Goal: Transaction & Acquisition: Purchase product/service

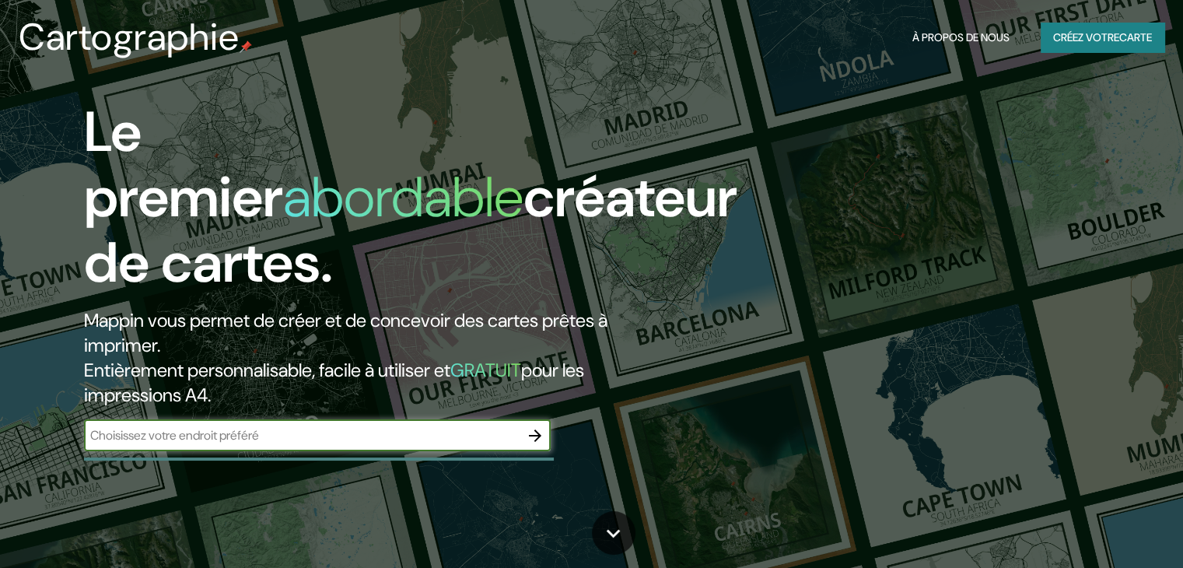
click at [479, 451] on div "​" at bounding box center [317, 437] width 467 height 34
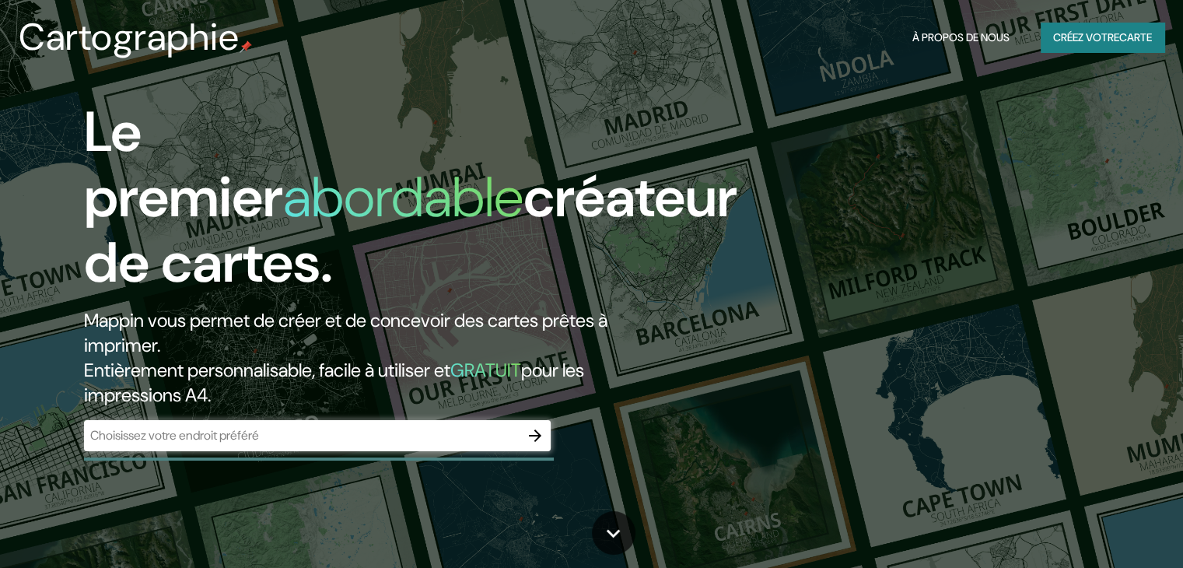
click at [475, 434] on input "text" at bounding box center [302, 435] width 436 height 18
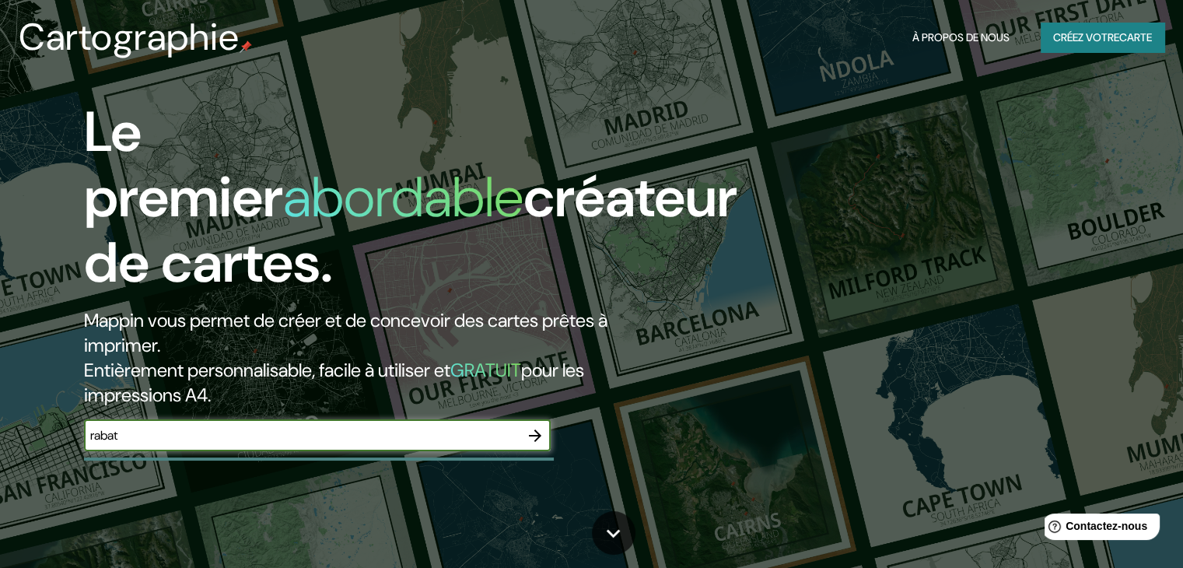
type input "rabat"
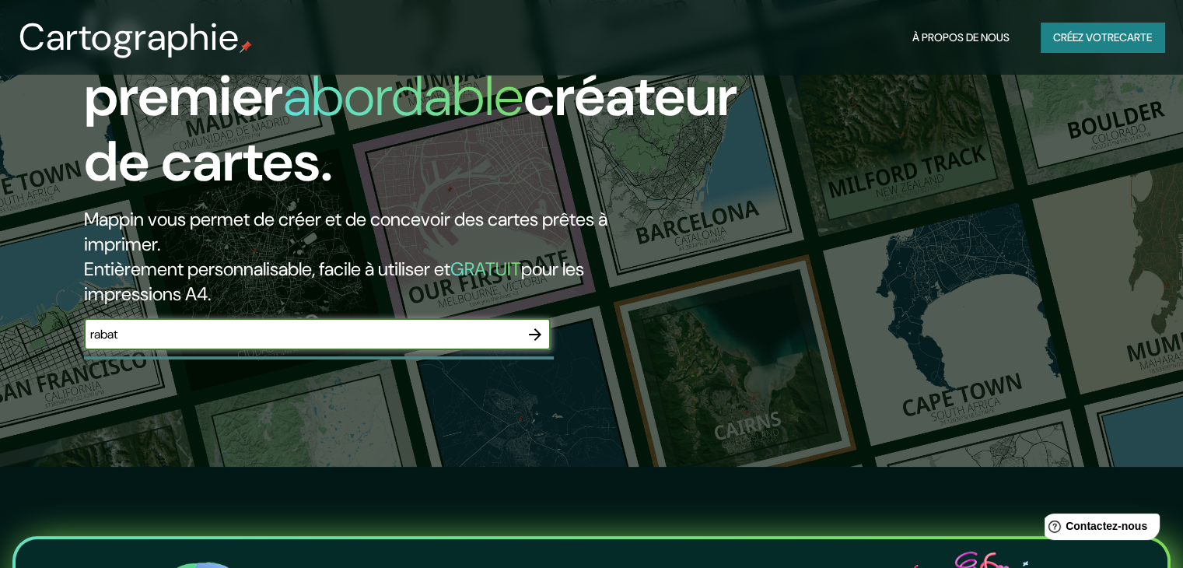
scroll to position [156, 0]
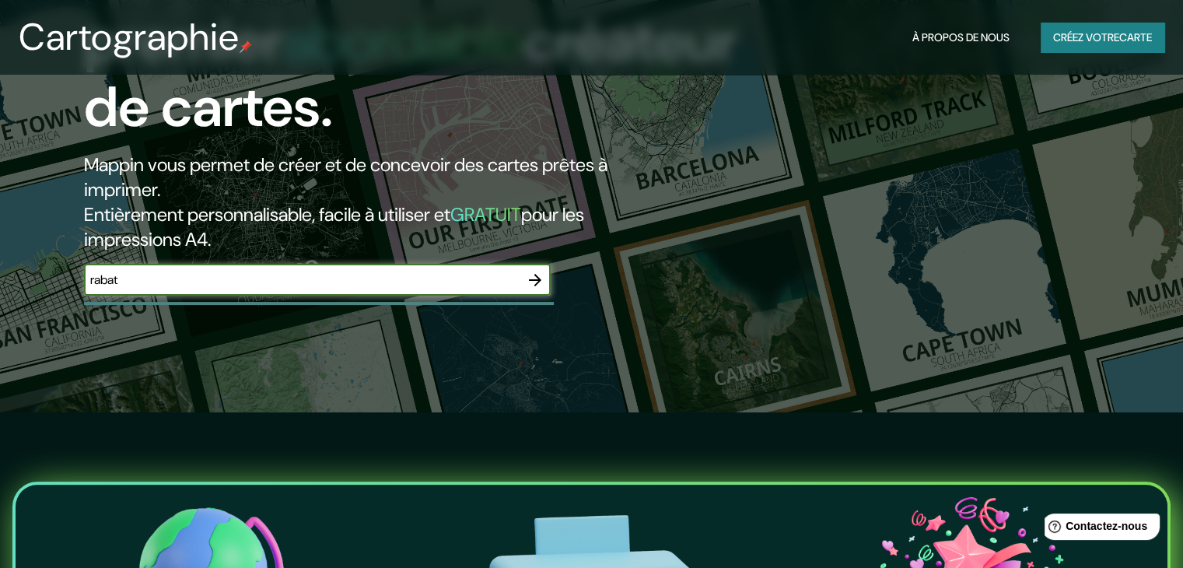
click at [532, 280] on icon "button" at bounding box center [535, 280] width 12 height 12
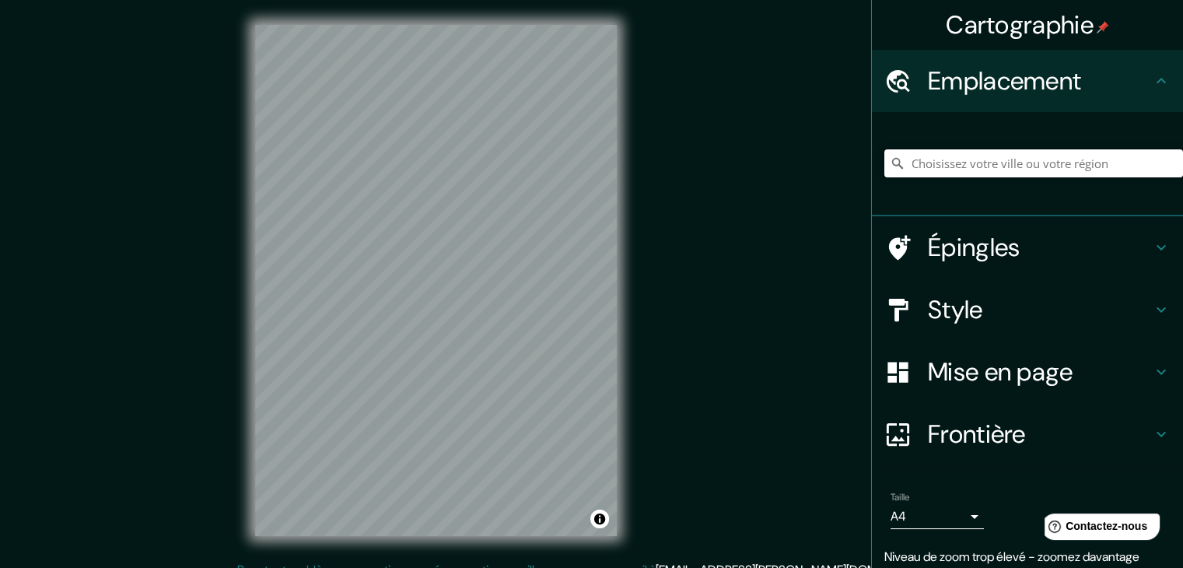
click at [989, 159] on input "Choisissez votre ville ou votre région" at bounding box center [1033, 163] width 299 height 28
click at [1055, 168] on input "[GEOGRAPHIC_DATA], [GEOGRAPHIC_DATA], [GEOGRAPHIC_DATA]" at bounding box center [1033, 163] width 299 height 28
click at [1089, 159] on input "[GEOGRAPHIC_DATA], [GEOGRAPHIC_DATA], [GEOGRAPHIC_DATA]" at bounding box center [1033, 163] width 299 height 28
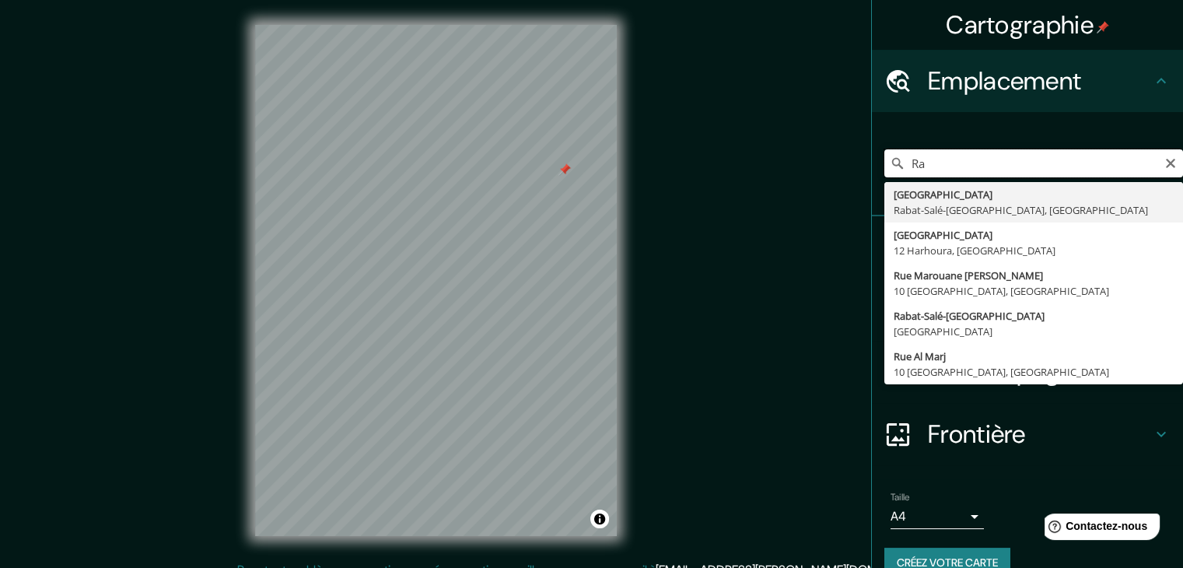
type input "R"
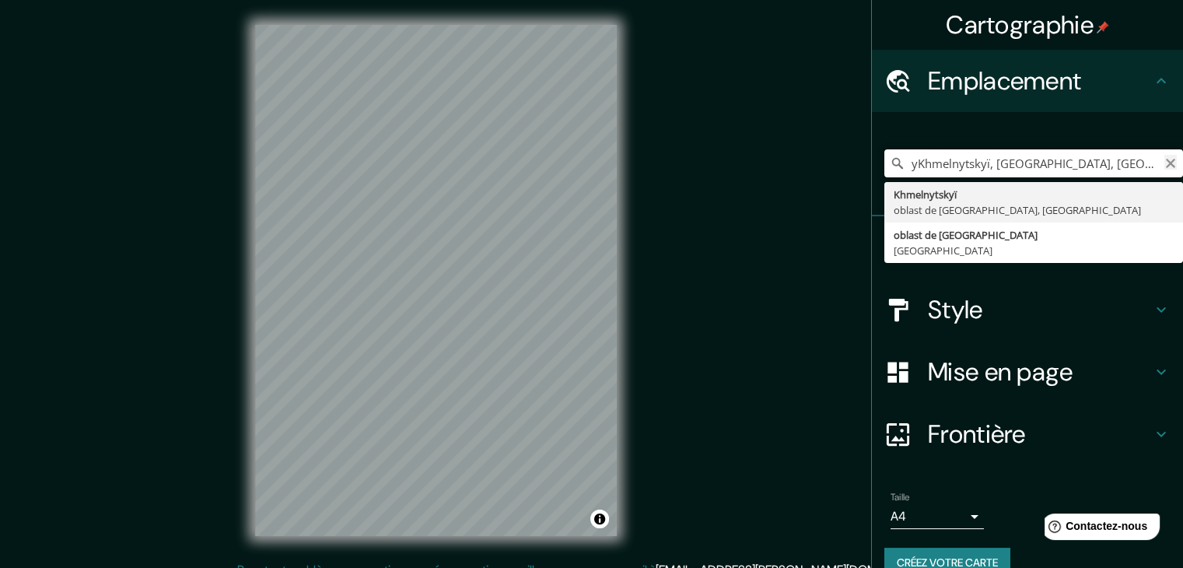
type input "yKhmelnytskyï, [GEOGRAPHIC_DATA], [GEOGRAPHIC_DATA]"
click at [1164, 163] on icon "Clair" at bounding box center [1170, 163] width 12 height 12
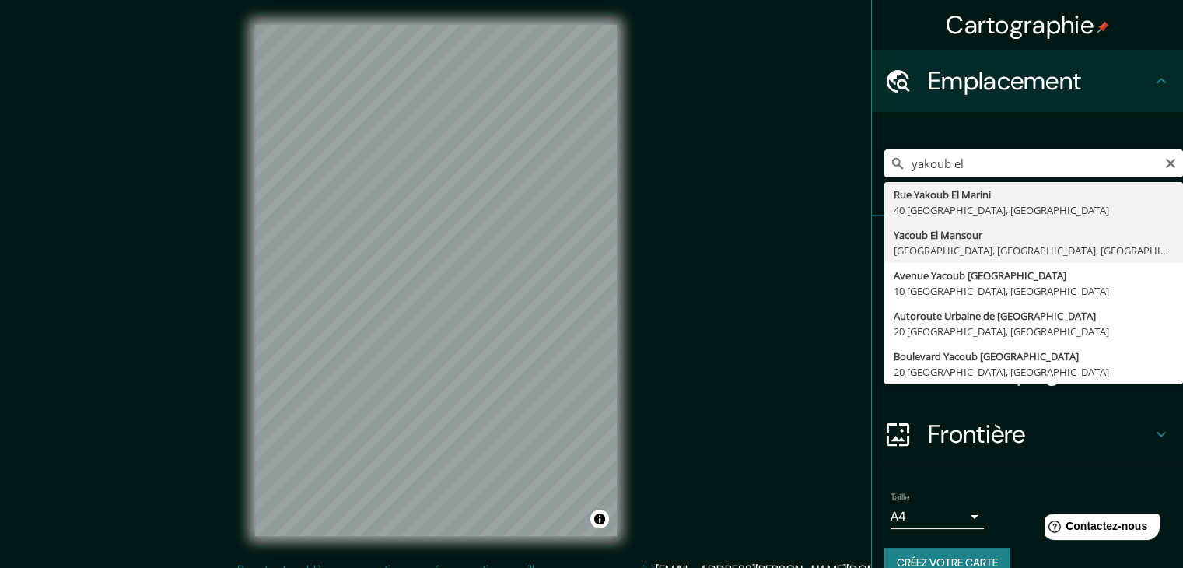
type input "Yacoub [GEOGRAPHIC_DATA], [GEOGRAPHIC_DATA], [GEOGRAPHIC_DATA], [GEOGRAPHIC_DAT…"
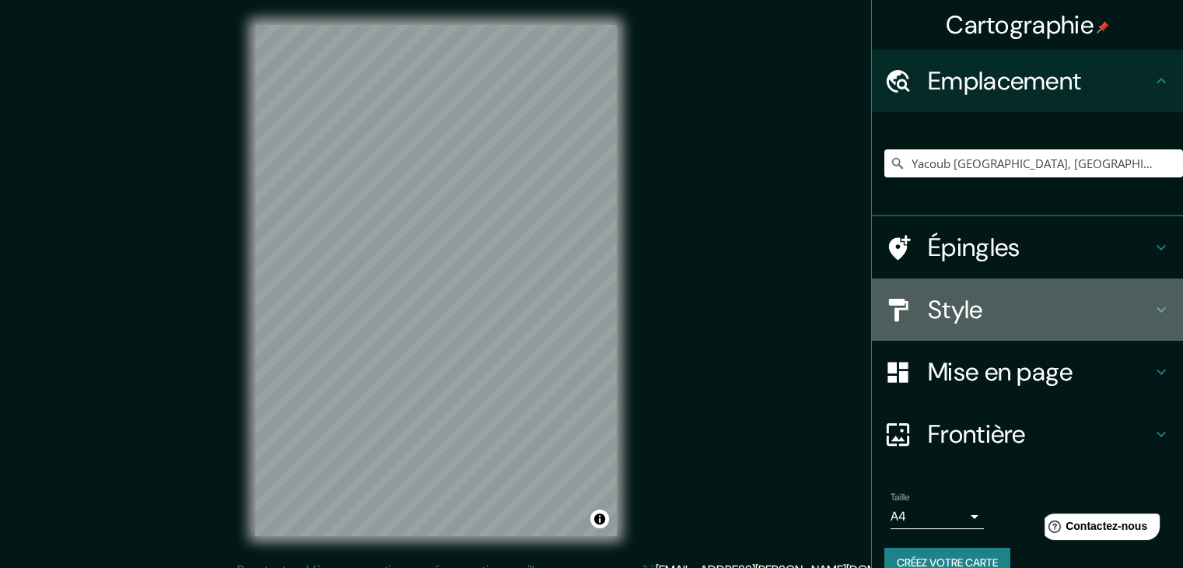
click at [1152, 306] on icon at bounding box center [1161, 309] width 19 height 19
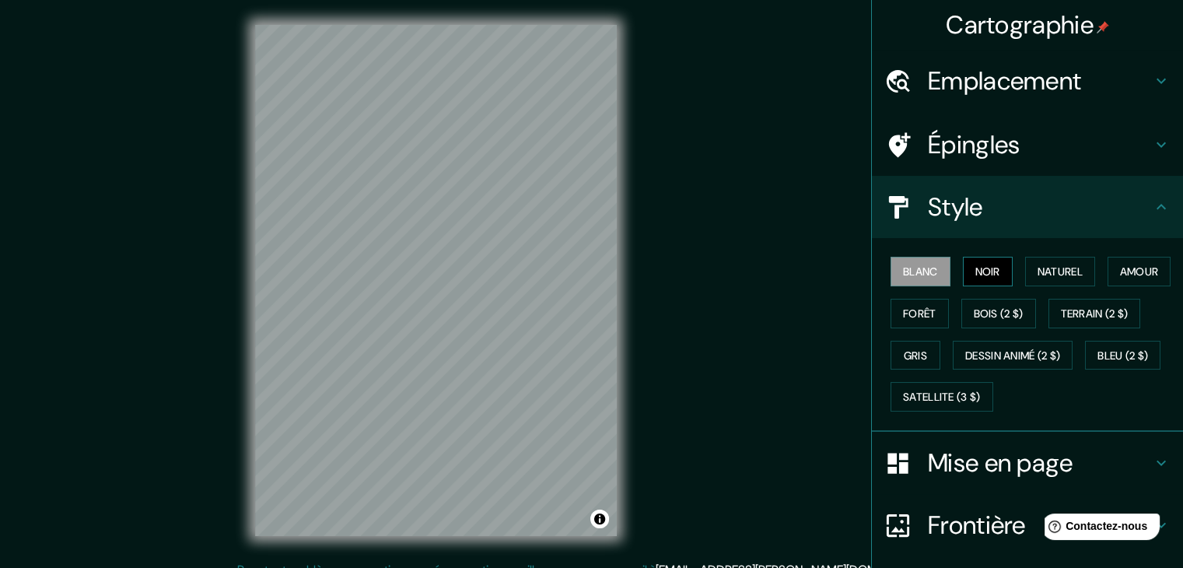
click at [975, 268] on font "Noir" at bounding box center [987, 271] width 25 height 14
click at [924, 269] on font "Blanc" at bounding box center [920, 271] width 35 height 14
click at [1064, 268] on font "Naturel" at bounding box center [1060, 271] width 45 height 14
click at [913, 273] on font "Blanc" at bounding box center [920, 271] width 35 height 14
click at [937, 303] on font "Forêt" at bounding box center [919, 313] width 33 height 20
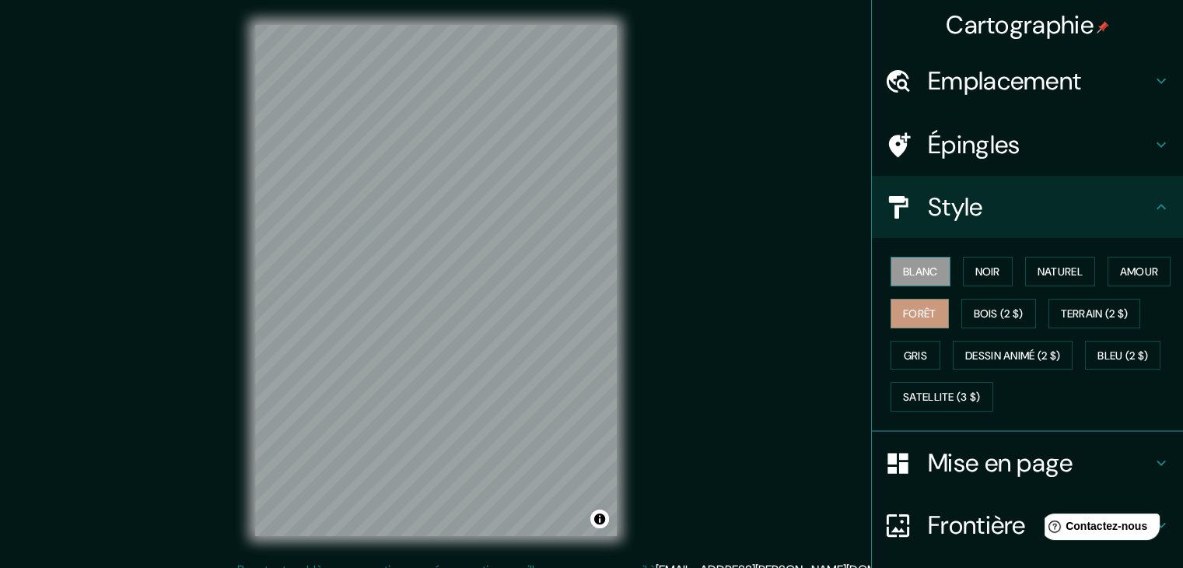
click at [921, 271] on font "Blanc" at bounding box center [920, 271] width 35 height 14
click at [930, 327] on div "Blanc Noir Naturel Amour Forêt Bois (2 $) Terrain (2 $) Gris Dessin animé (2 $)…" at bounding box center [1033, 333] width 299 height 167
click at [1120, 278] on font "Amour" at bounding box center [1139, 271] width 39 height 14
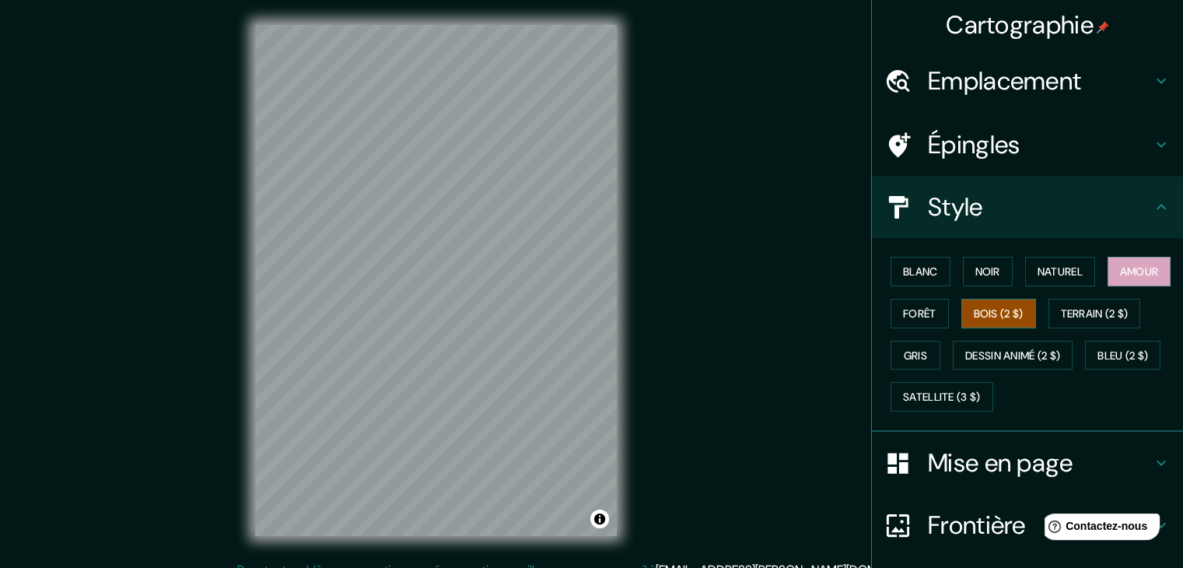
click at [1024, 312] on font "Bois (2 $)" at bounding box center [999, 313] width 50 height 14
click at [940, 341] on button "Gris" at bounding box center [916, 356] width 50 height 30
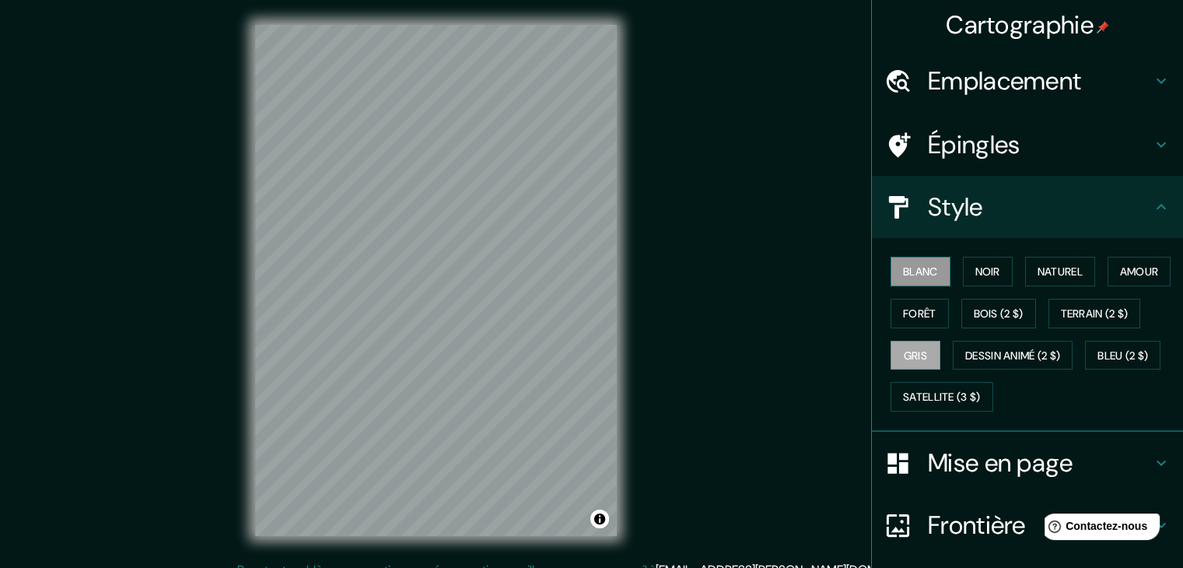
click at [903, 268] on font "Blanc" at bounding box center [920, 271] width 35 height 14
click at [1048, 264] on font "Naturel" at bounding box center [1060, 271] width 45 height 14
click at [891, 265] on button "Blanc" at bounding box center [921, 272] width 60 height 30
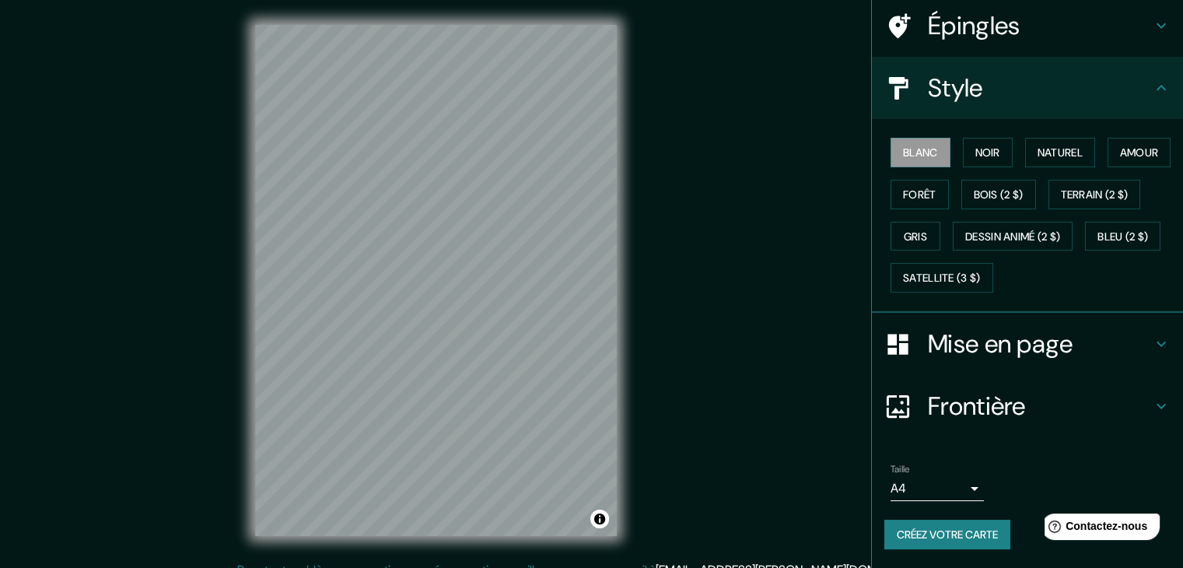
click at [1152, 350] on icon at bounding box center [1161, 343] width 19 height 19
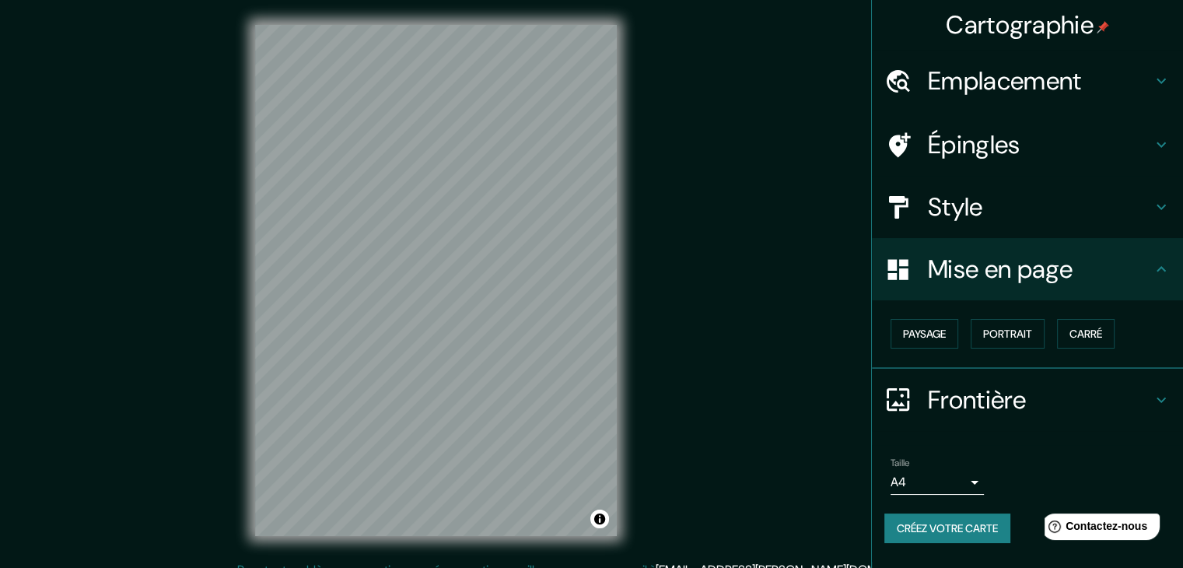
scroll to position [0, 0]
click at [927, 332] on font "Paysage" at bounding box center [924, 334] width 43 height 14
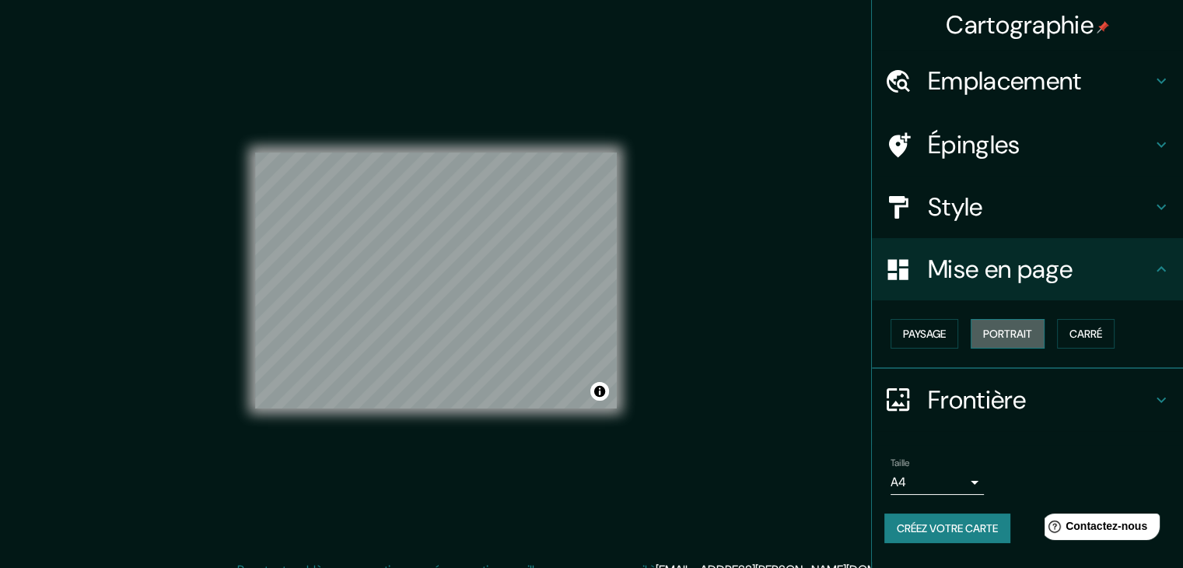
click at [1014, 340] on font "Portrait" at bounding box center [1007, 334] width 49 height 14
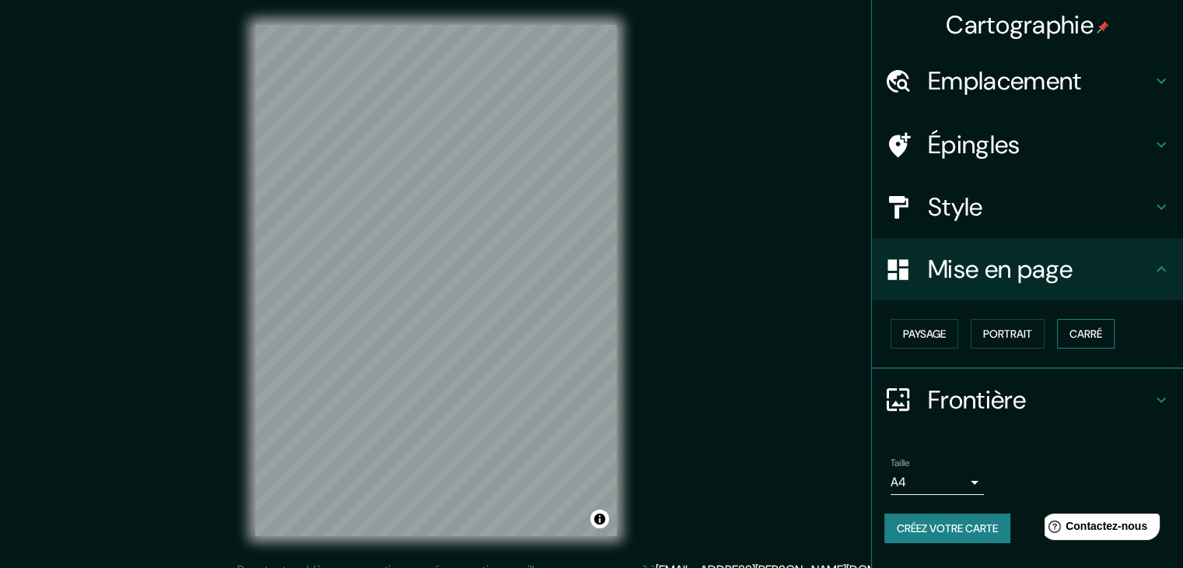
click at [1087, 329] on font "Carré" at bounding box center [1086, 334] width 33 height 14
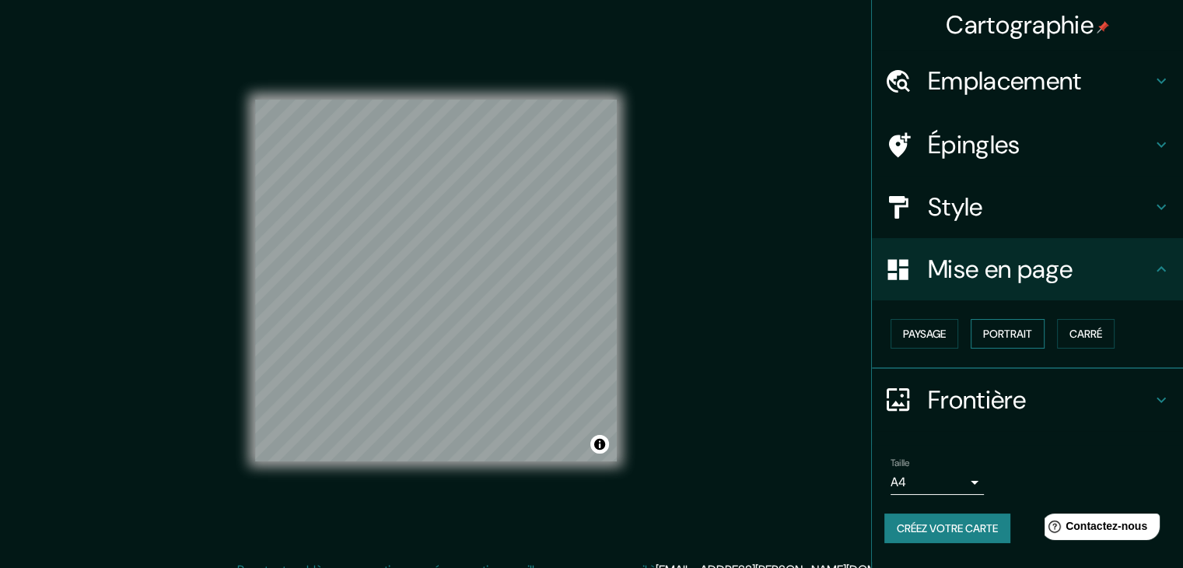
click at [1010, 330] on font "Portrait" at bounding box center [1007, 334] width 49 height 14
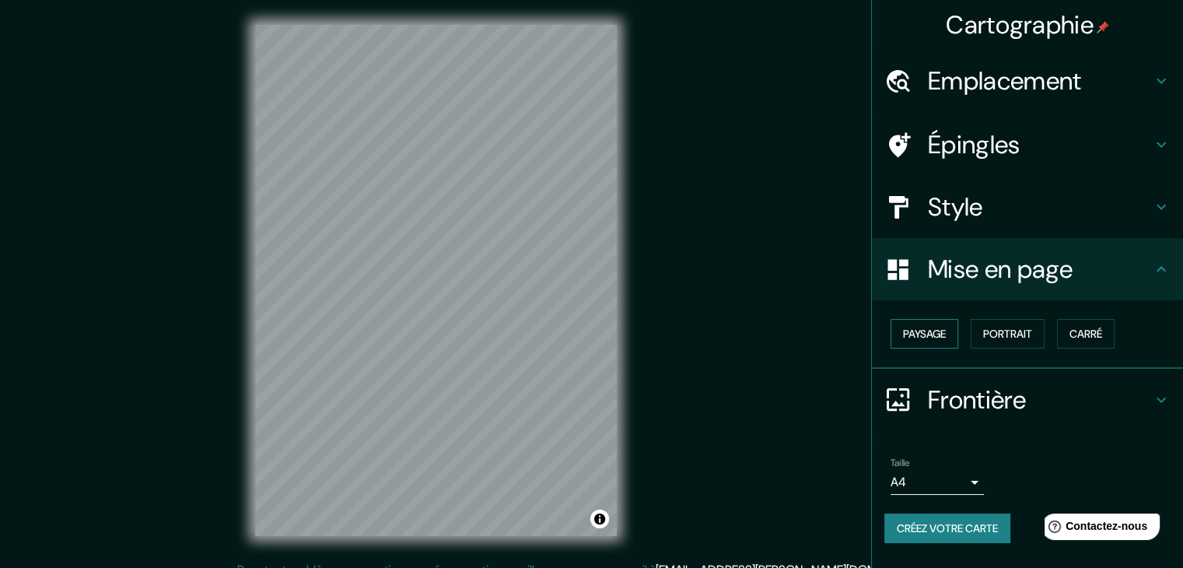
click at [921, 333] on font "Paysage" at bounding box center [924, 334] width 43 height 14
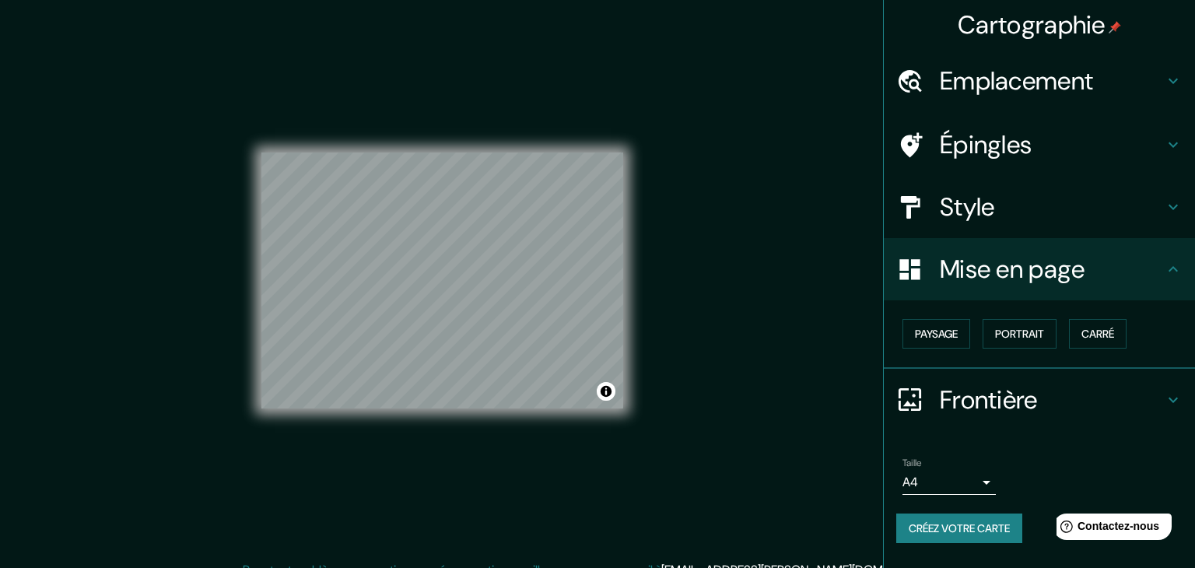
click at [968, 471] on body "Cartographie Emplacement Yacoub [GEOGRAPHIC_DATA], [GEOGRAPHIC_DATA], [GEOGRAPH…" at bounding box center [597, 284] width 1195 height 568
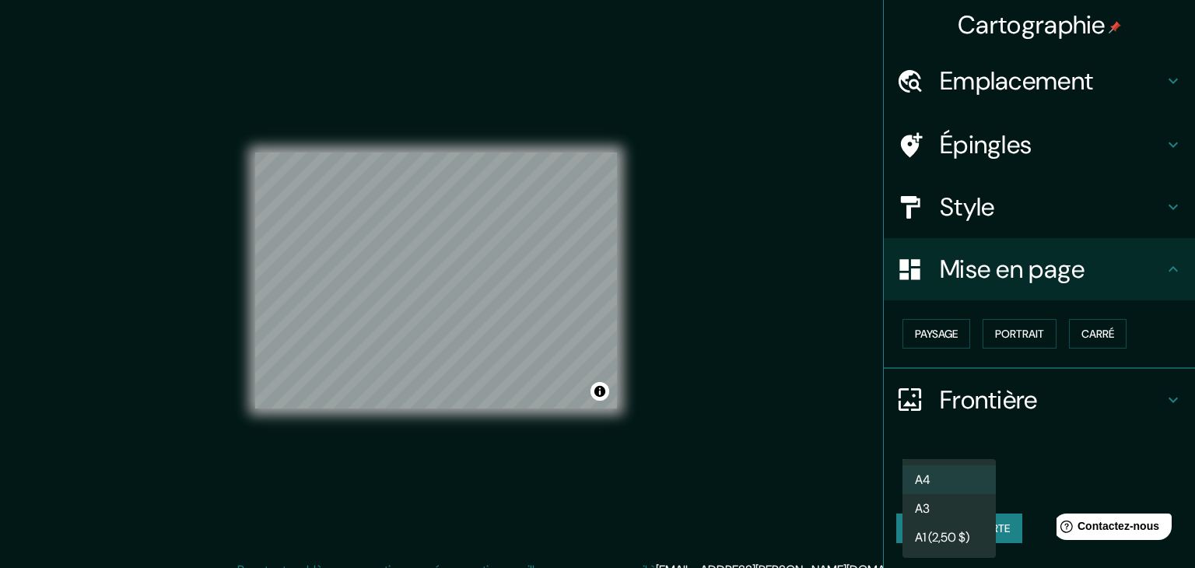
click at [954, 508] on li "A3" at bounding box center [948, 508] width 93 height 29
type input "a4"
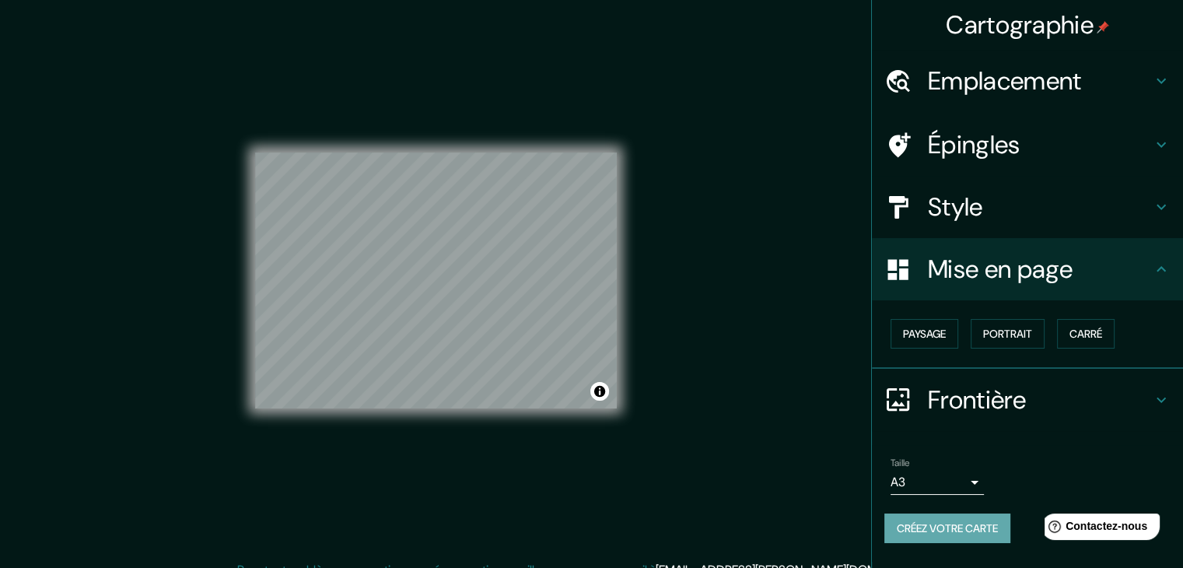
click at [971, 528] on font "Créez votre carte" at bounding box center [947, 528] width 101 height 14
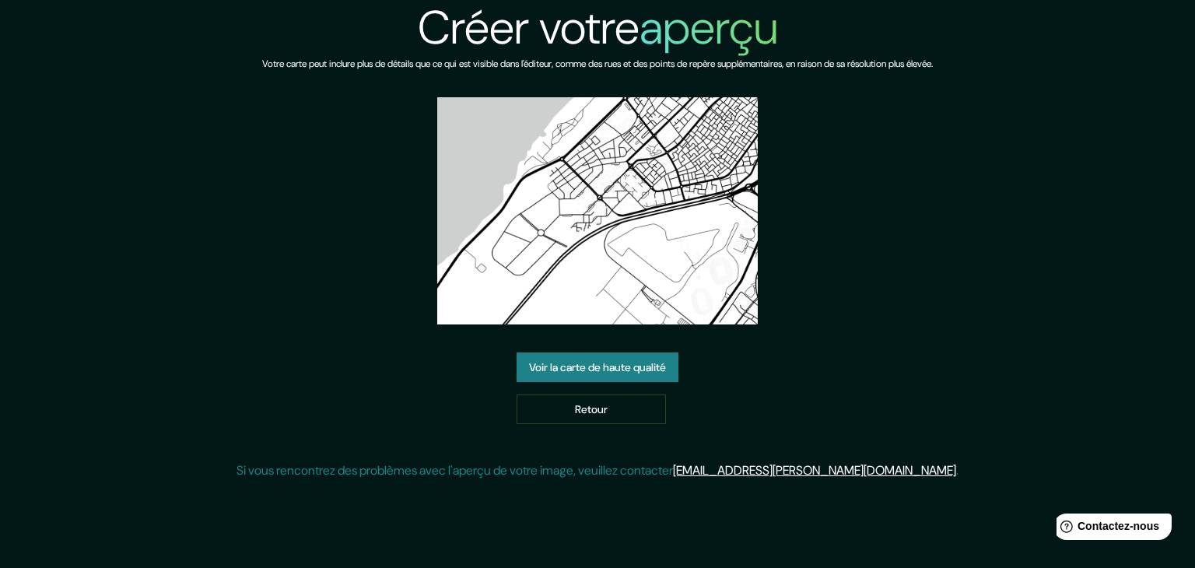
click at [604, 360] on font "Voir la carte de haute qualité" at bounding box center [597, 367] width 137 height 14
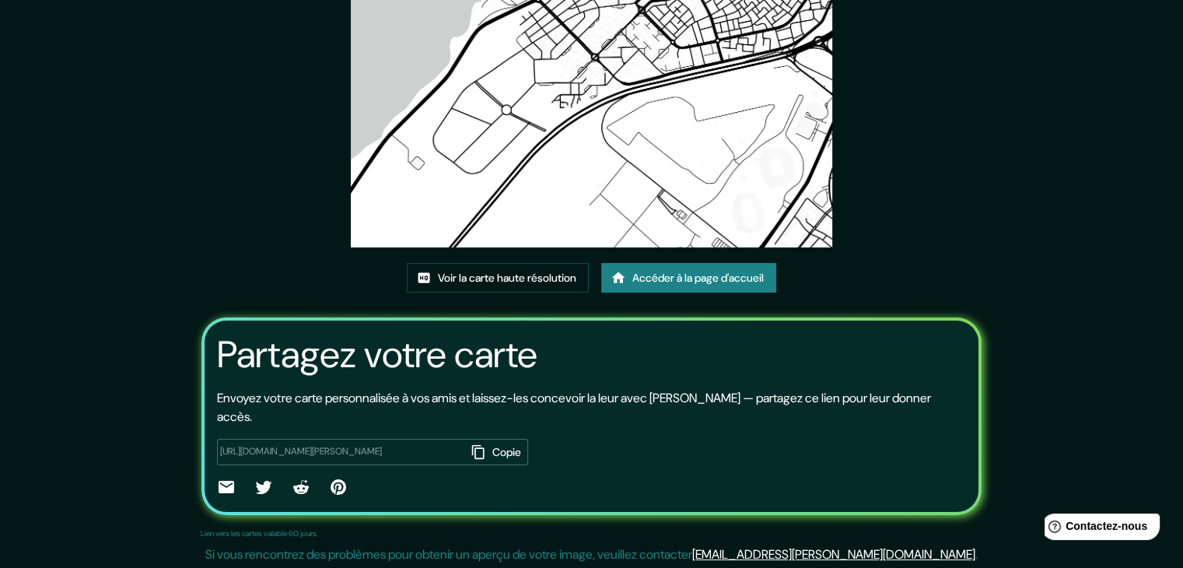
scroll to position [163, 0]
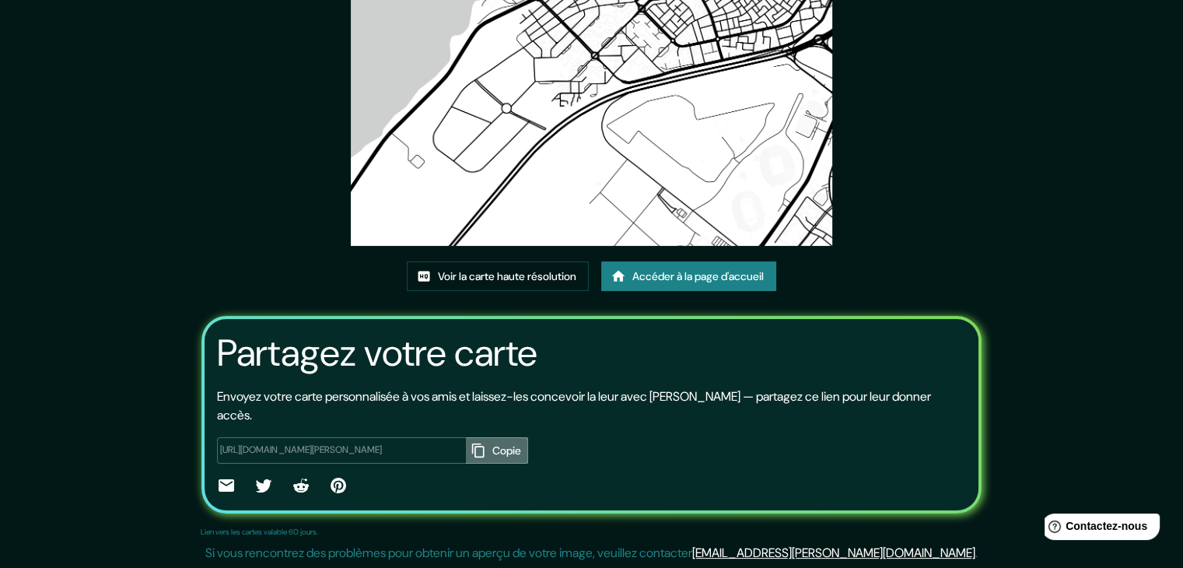
click at [486, 443] on icon "button" at bounding box center [479, 451] width 16 height 16
click at [544, 252] on div "Cette carte a été créée avec Cartographie Voir la carte haute résolution Accéde…" at bounding box center [592, 203] width 832 height 732
click at [541, 271] on font "Voir la carte haute résolution" at bounding box center [507, 276] width 138 height 14
